Goal: Information Seeking & Learning: Learn about a topic

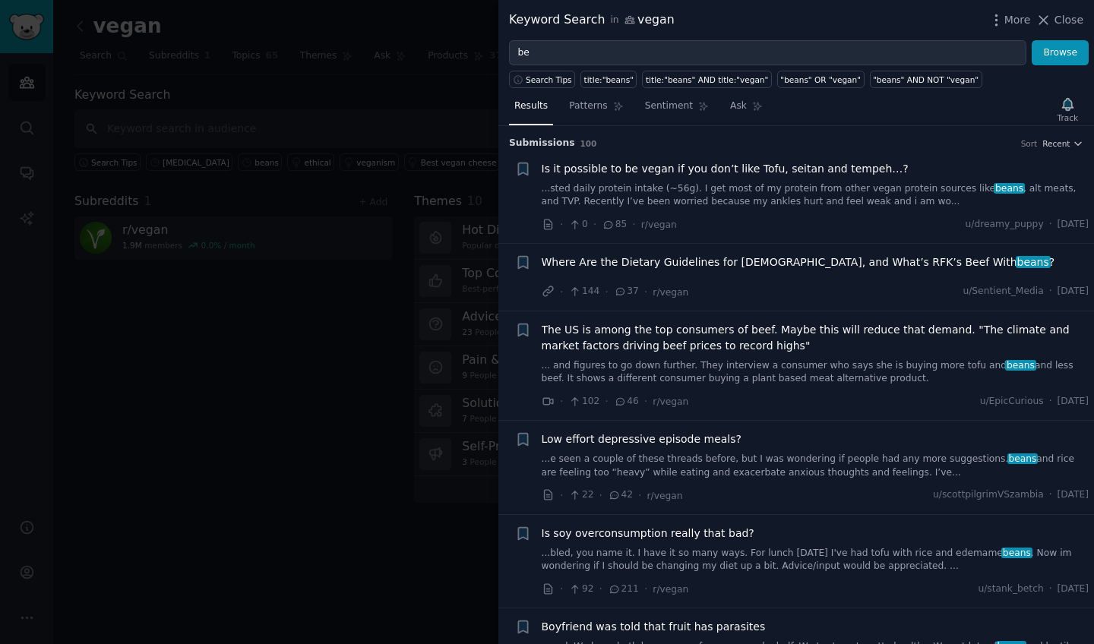
type input "b"
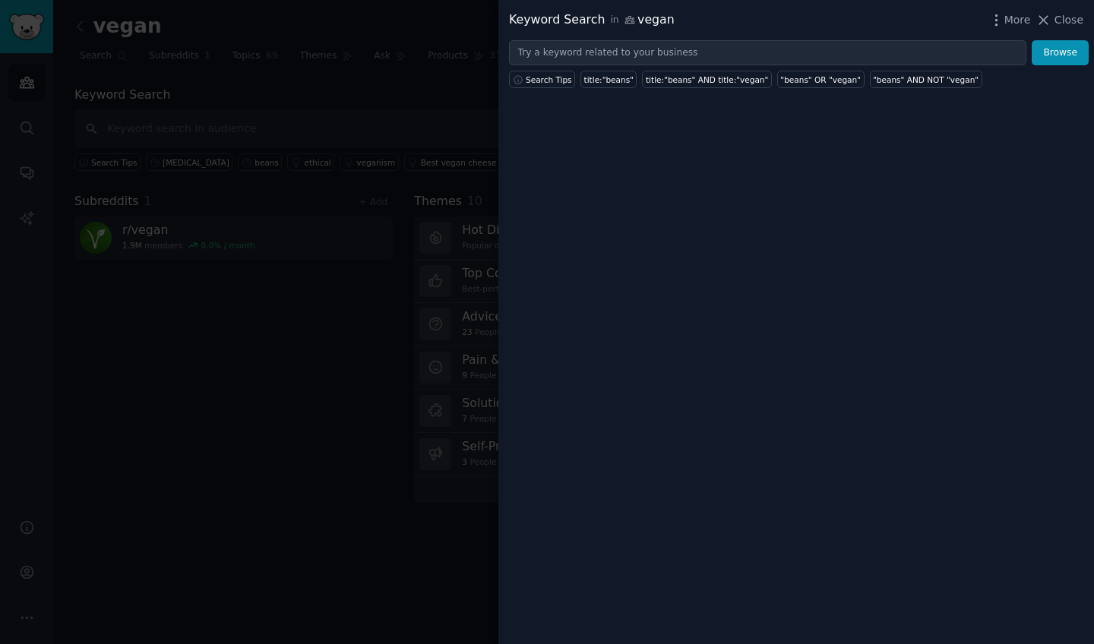
click at [272, 365] on div at bounding box center [547, 322] width 1094 height 644
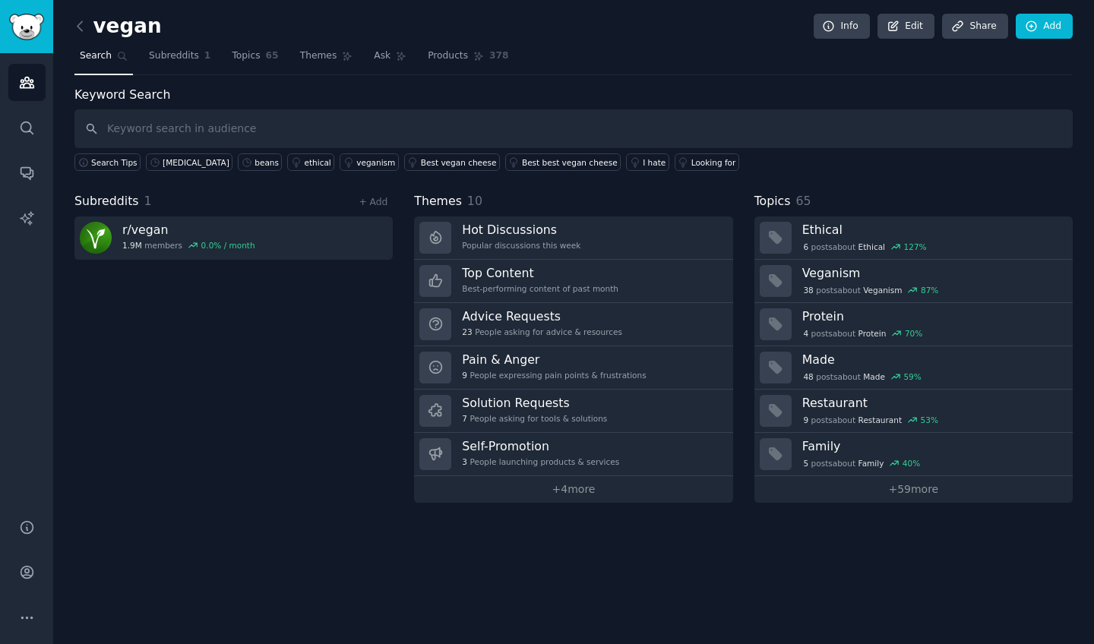
click at [74, 27] on div "vegan Info Edit Share Add Search Subreddits 1 Topics 65 Themes Ask Products 378…" at bounding box center [573, 322] width 1041 height 644
click at [77, 27] on icon at bounding box center [80, 26] width 16 height 16
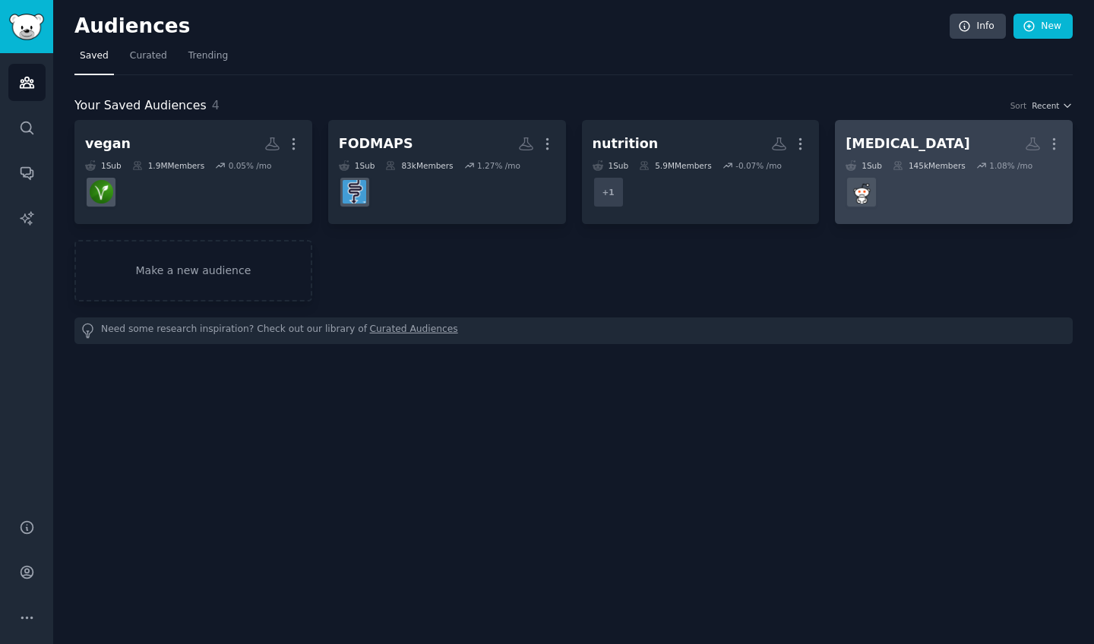
click at [905, 141] on h2 "[MEDICAL_DATA] More" at bounding box center [954, 144] width 217 height 27
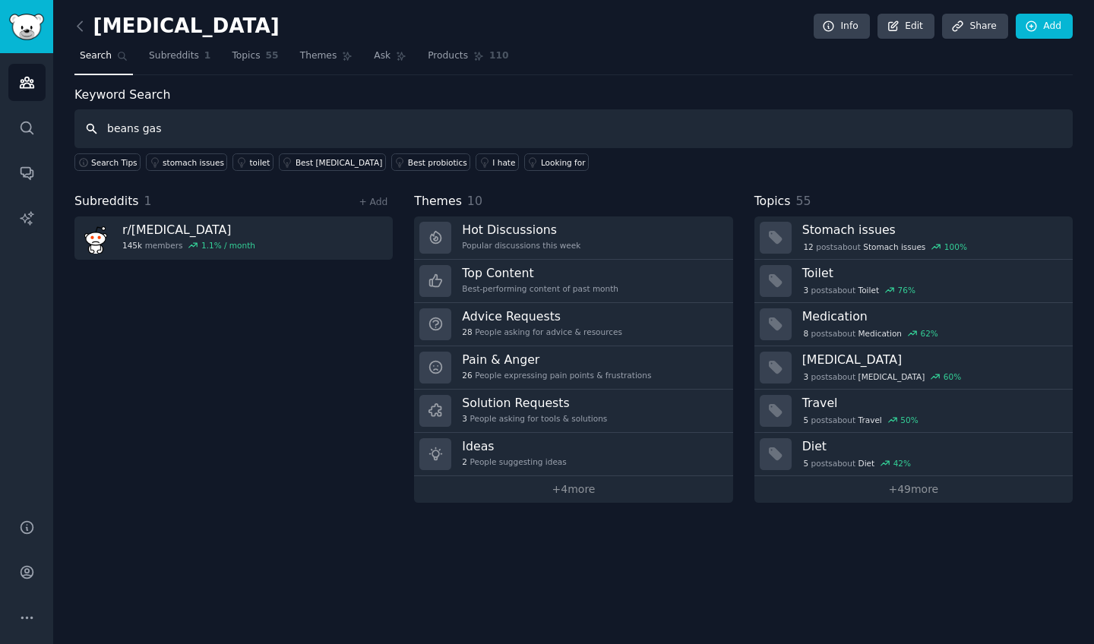
type input "beans gas"
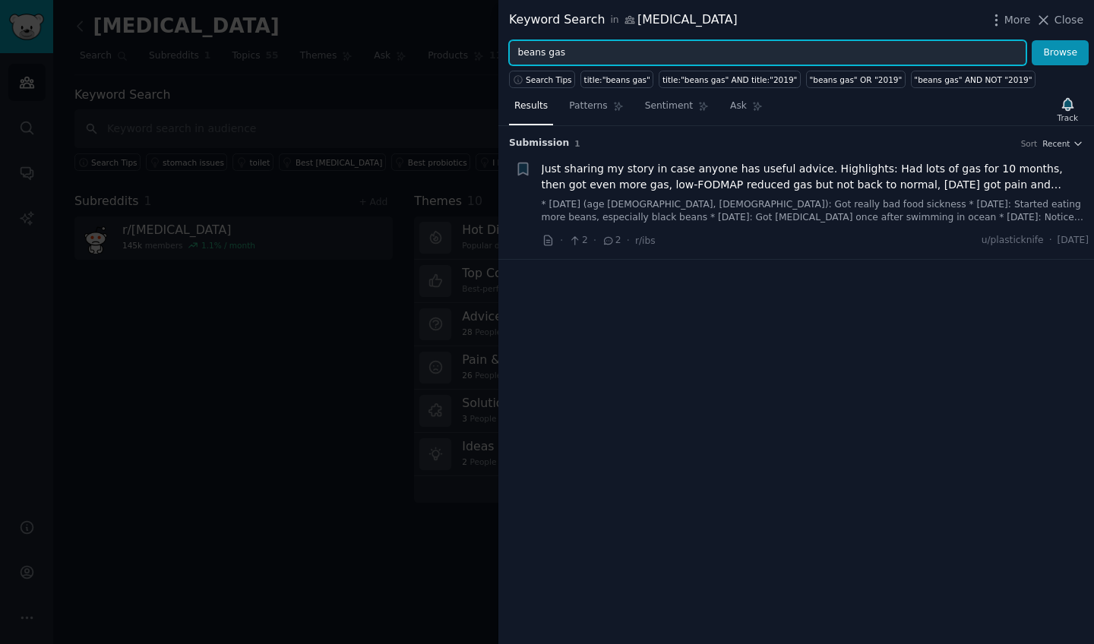
drag, startPoint x: 609, startPoint y: 55, endPoint x: 480, endPoint y: 55, distance: 129.2
click at [480, 55] on div "Keyword Search in [MEDICAL_DATA] More Close beans gas Browse Search Tips title:…" at bounding box center [547, 322] width 1094 height 644
click at [1061, 52] on button "Browse" at bounding box center [1060, 53] width 57 height 26
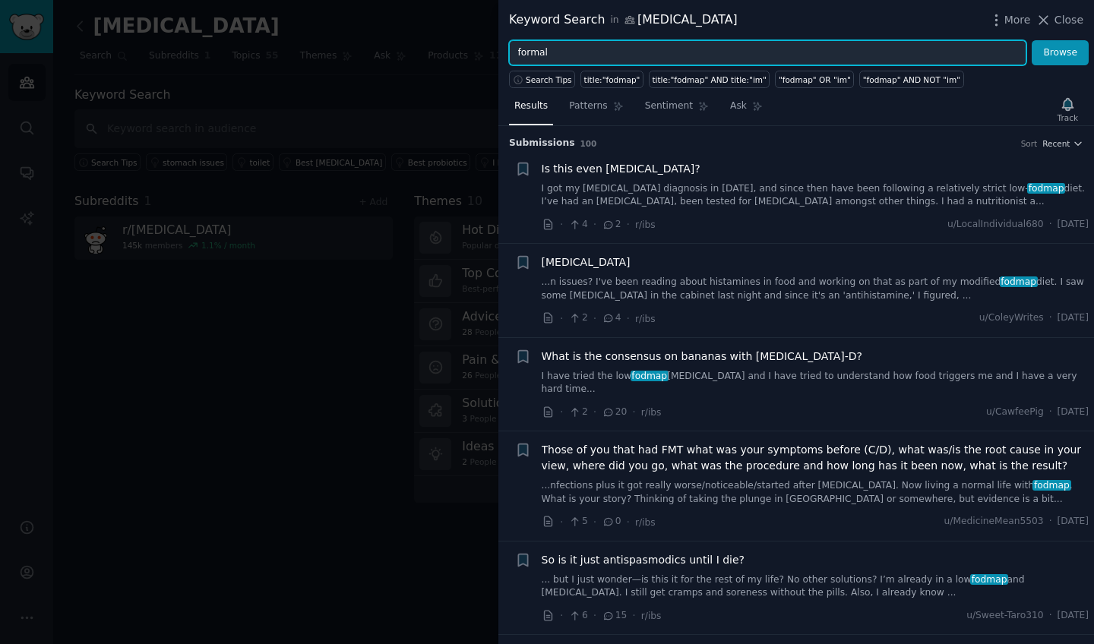
drag, startPoint x: 569, startPoint y: 48, endPoint x: 473, endPoint y: 54, distance: 96.7
click at [473, 54] on div "Keyword Search in [MEDICAL_DATA] More Close formal Browse Search Tips title:"fo…" at bounding box center [547, 322] width 1094 height 644
click at [1061, 52] on button "Browse" at bounding box center [1060, 53] width 57 height 26
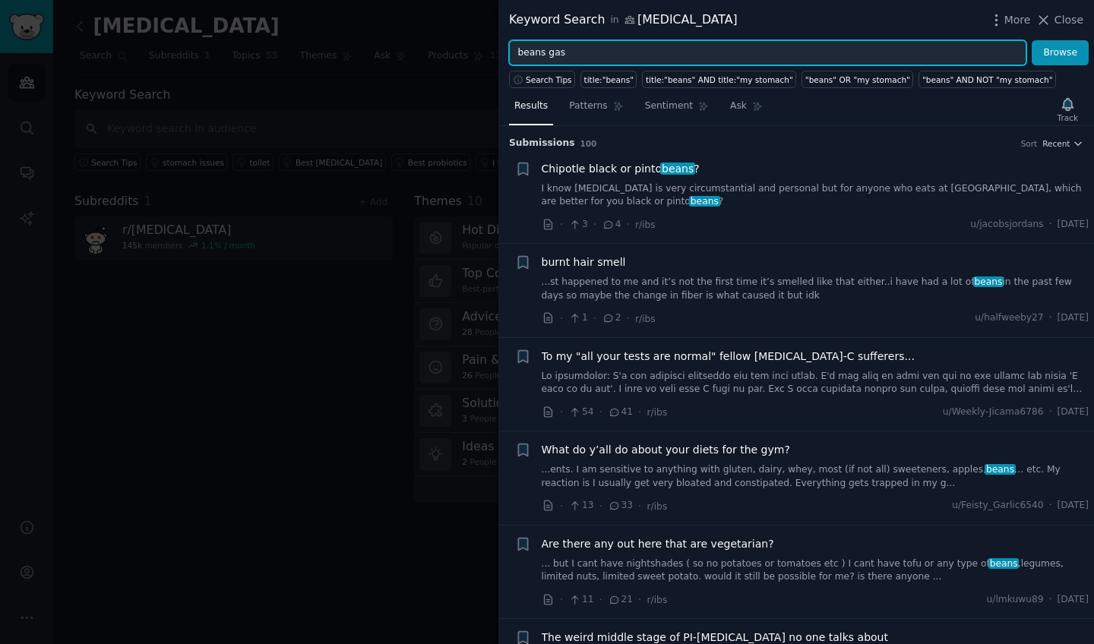
type input "beans gas"
click at [1061, 52] on button "Browse" at bounding box center [1060, 53] width 57 height 26
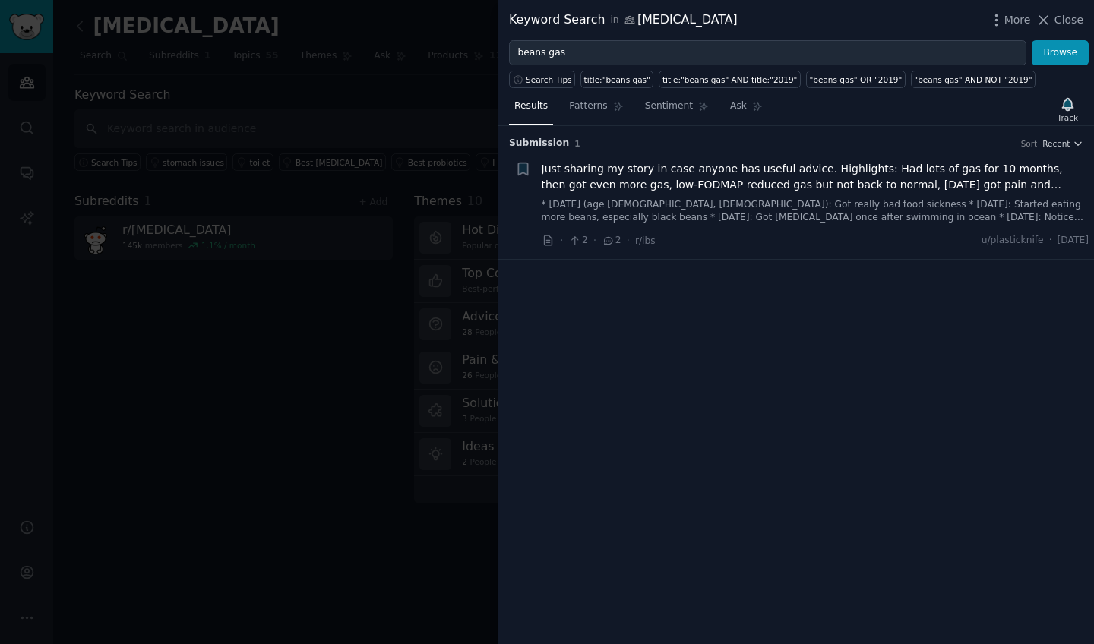
click at [808, 165] on span "Just sharing my story in case anyone has useful advice. Highlights: Had lots of…" at bounding box center [816, 177] width 548 height 32
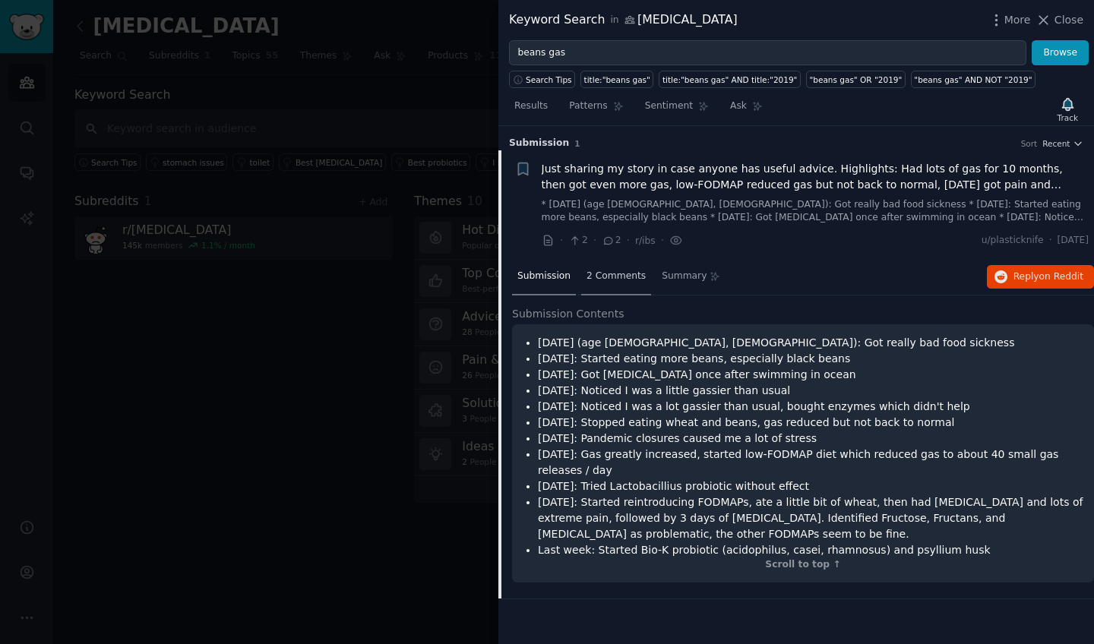
click at [610, 278] on span "2 Comments" at bounding box center [616, 277] width 59 height 14
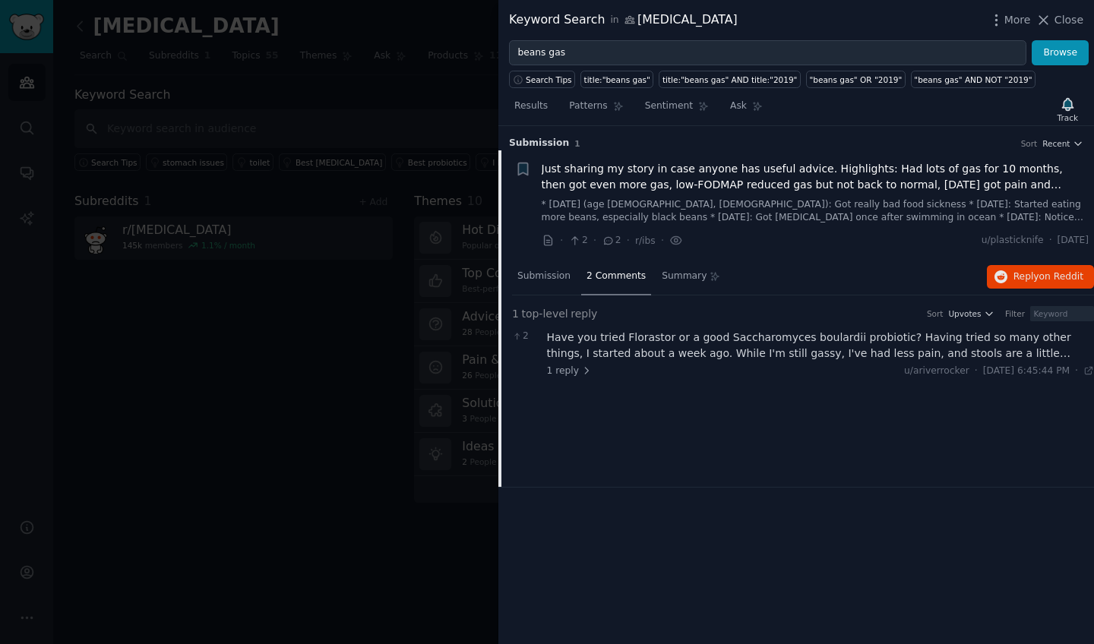
click at [338, 370] on div at bounding box center [547, 322] width 1094 height 644
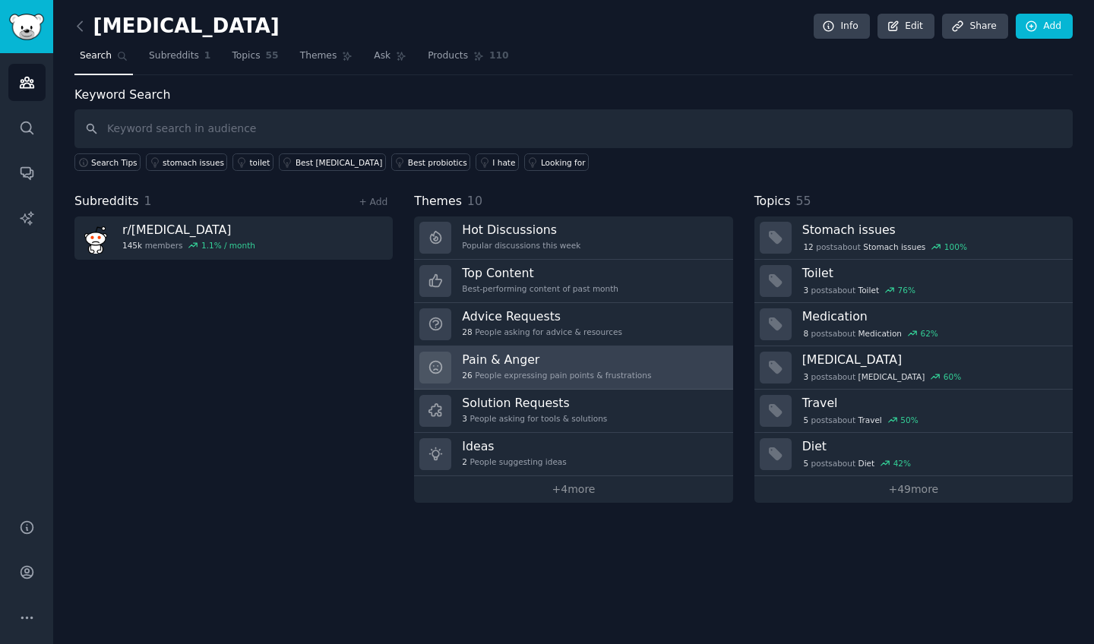
click at [656, 381] on link "Pain & Anger 26 People expressing pain points & frustrations" at bounding box center [573, 367] width 318 height 43
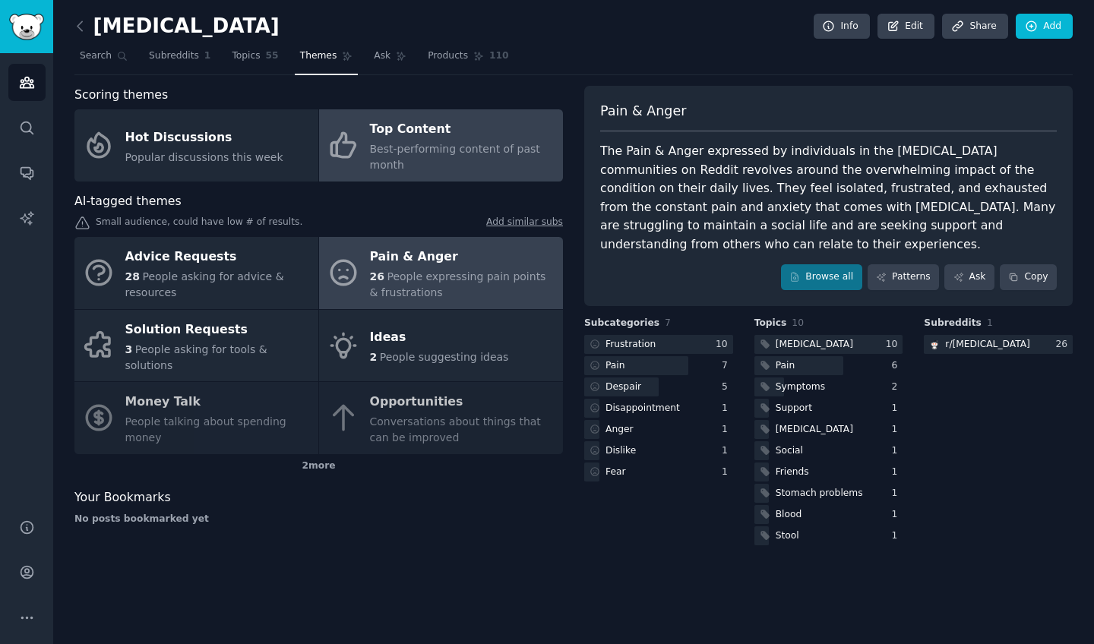
click at [465, 136] on div "Top Content" at bounding box center [462, 130] width 185 height 24
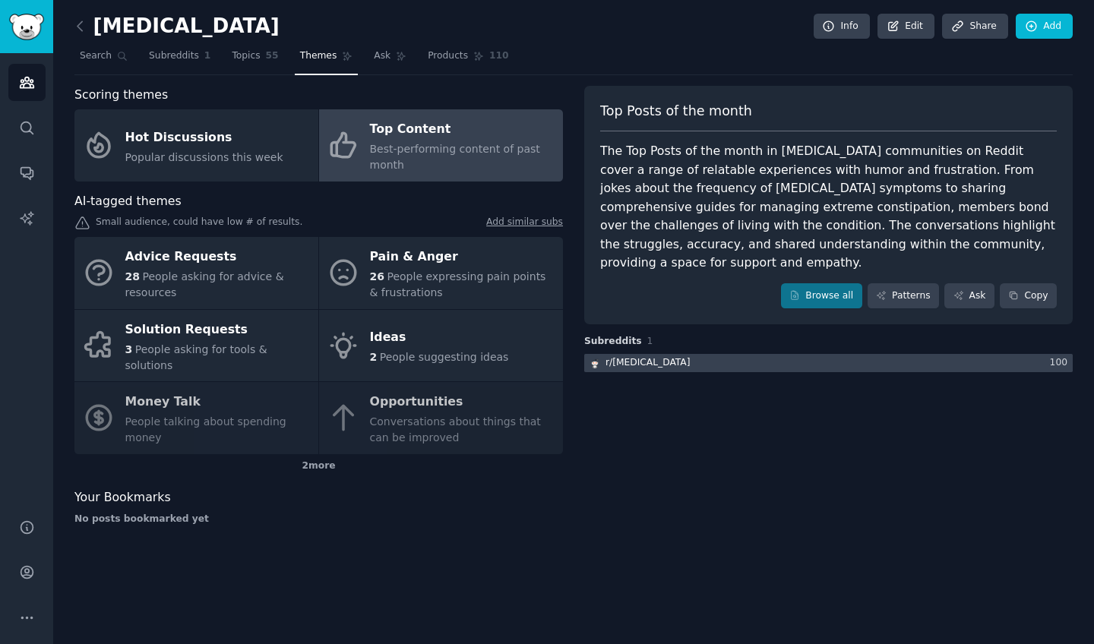
click at [797, 354] on div at bounding box center [828, 363] width 489 height 19
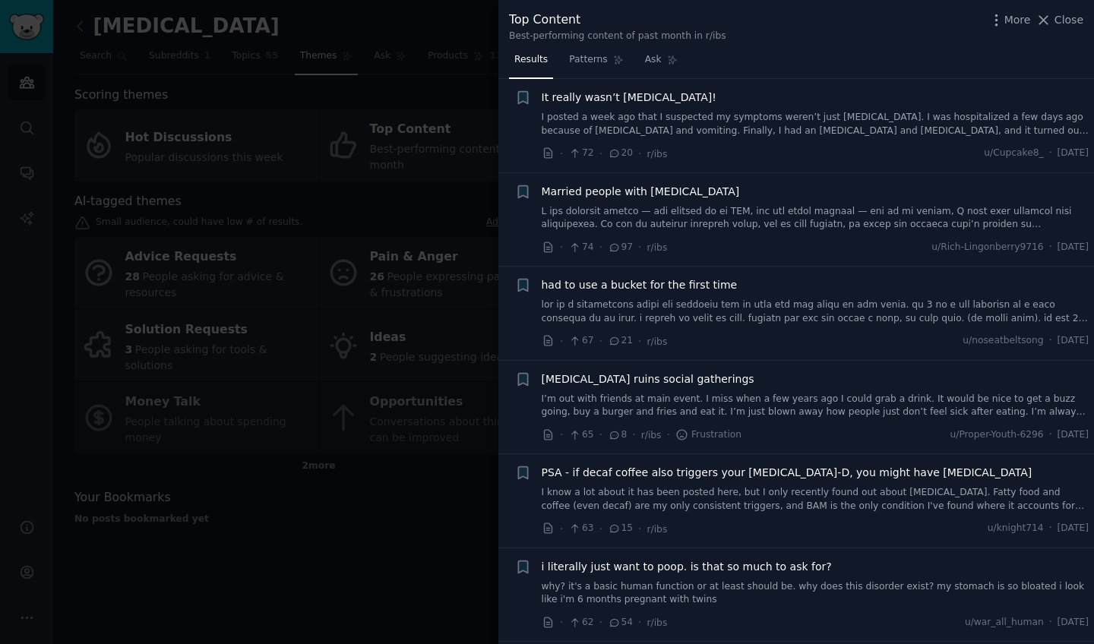
scroll to position [2706, 0]
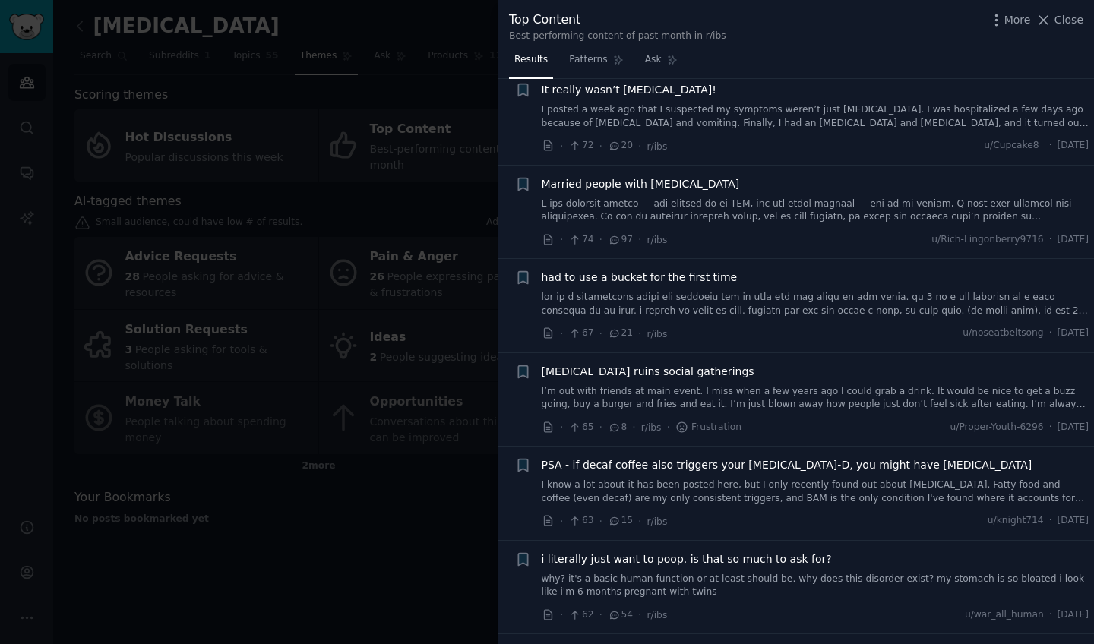
click at [308, 537] on div at bounding box center [547, 322] width 1094 height 644
